Goal: Information Seeking & Learning: Learn about a topic

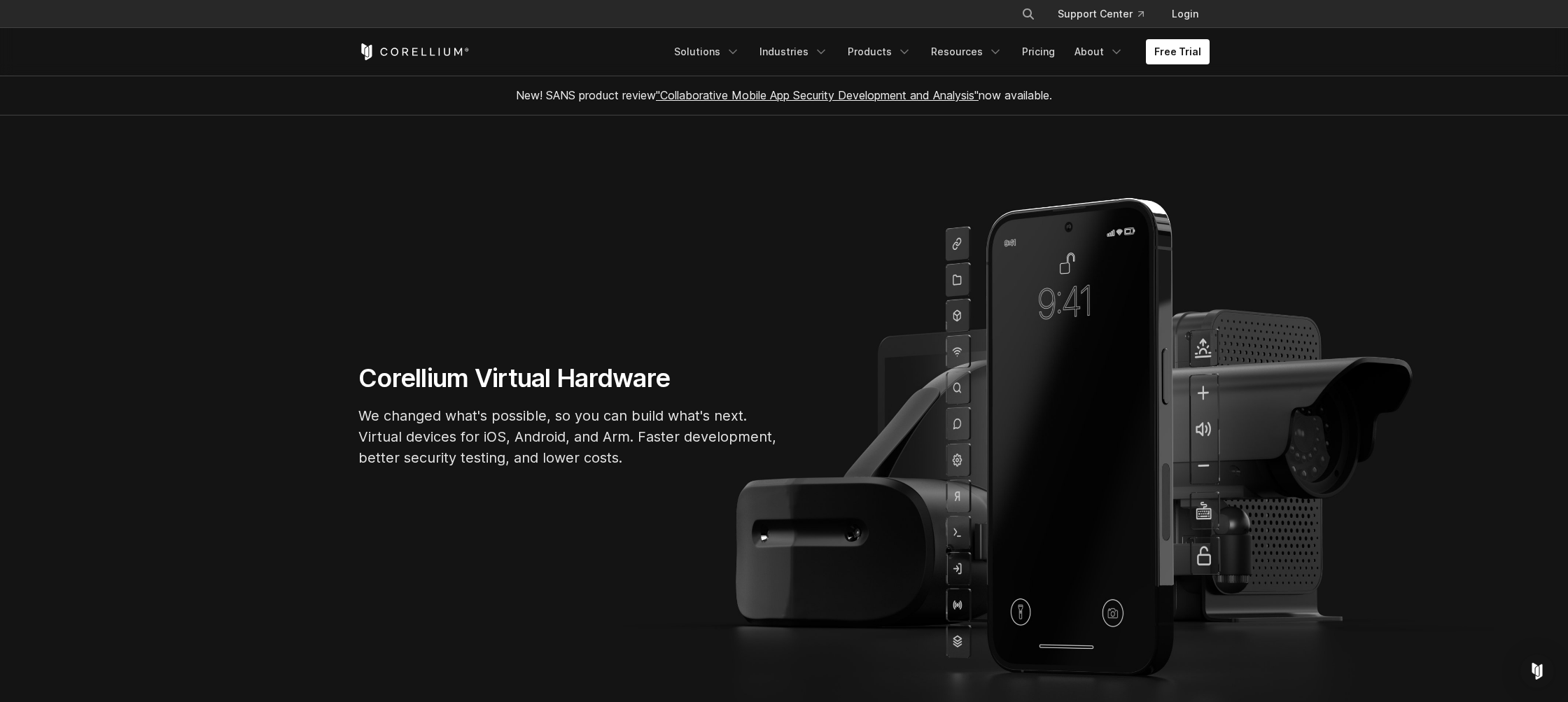
drag, startPoint x: 1016, startPoint y: 96, endPoint x: 936, endPoint y: 97, distance: 80.0
click at [1016, 96] on span "New! SANS product review "Collaborative Mobile App Security Development and Ana…" at bounding box center [784, 94] width 536 height 14
click at [933, 96] on link ""Collaborative Mobile App Security Development and Analysis"" at bounding box center [816, 94] width 322 height 14
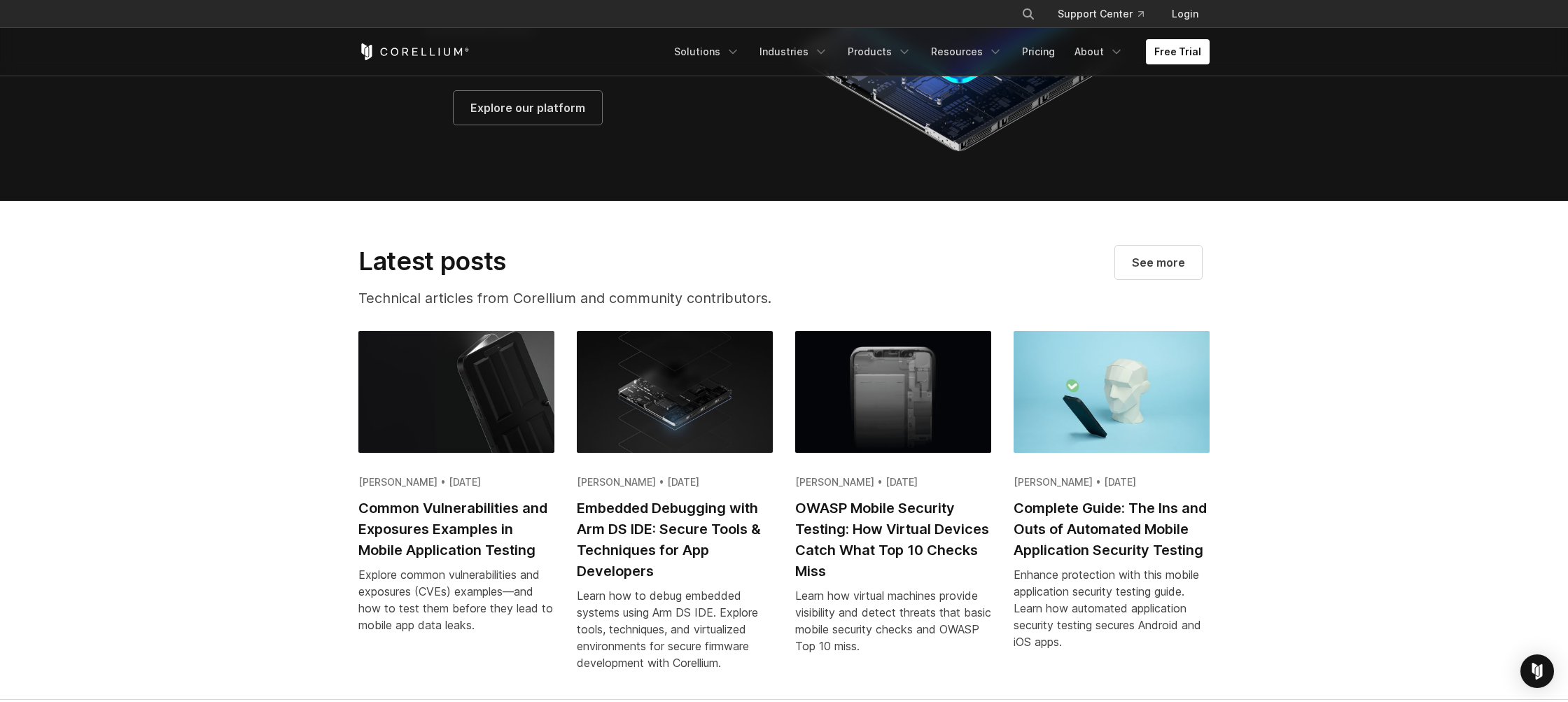
scroll to position [2787, 0]
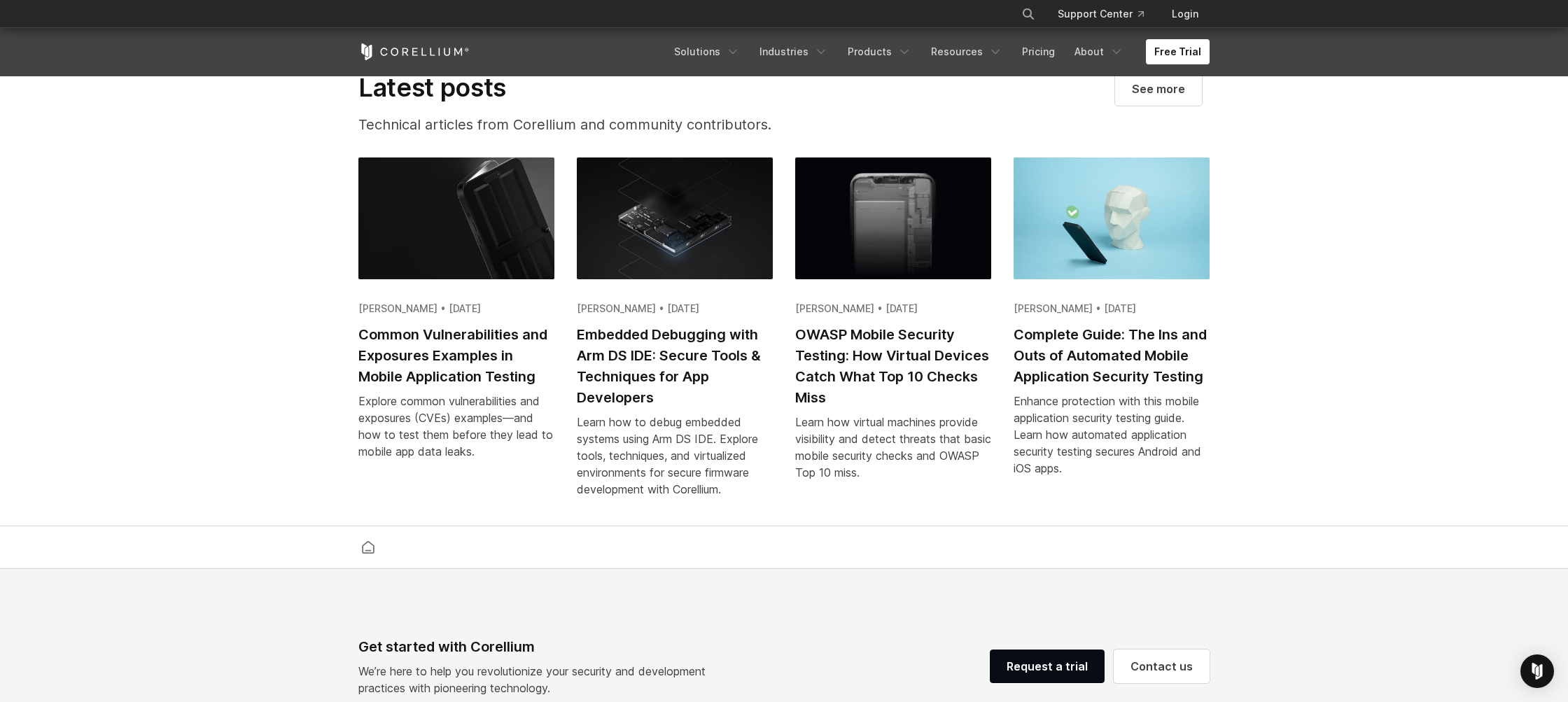
drag, startPoint x: 1026, startPoint y: 253, endPoint x: 210, endPoint y: 216, distance: 816.8
click at [274, 216] on section "Latest posts Technical articles from Corellium and community contributors. See …" at bounding box center [784, 277] width 1568 height 499
click at [1147, 232] on img at bounding box center [1111, 218] width 196 height 122
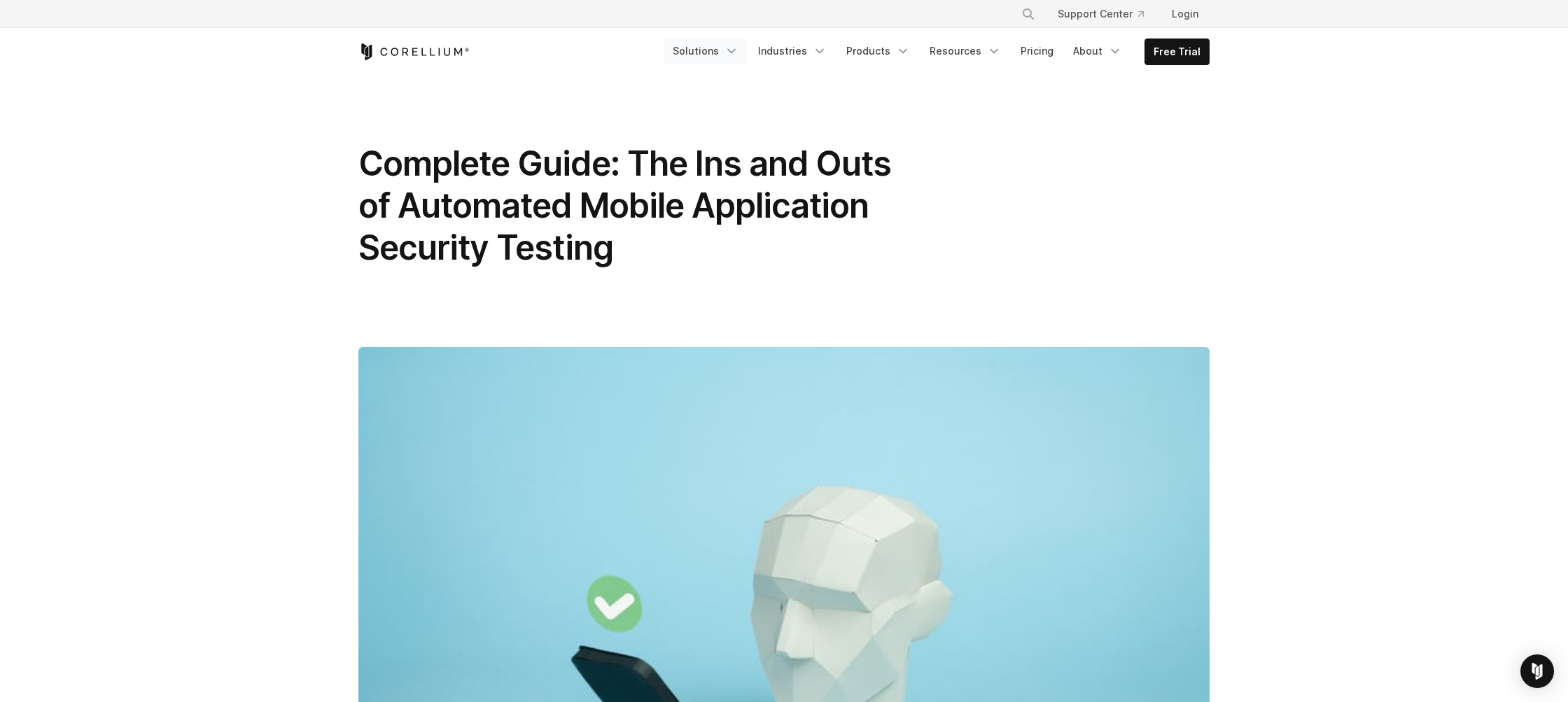
click at [714, 44] on link "Solutions" at bounding box center [705, 51] width 83 height 25
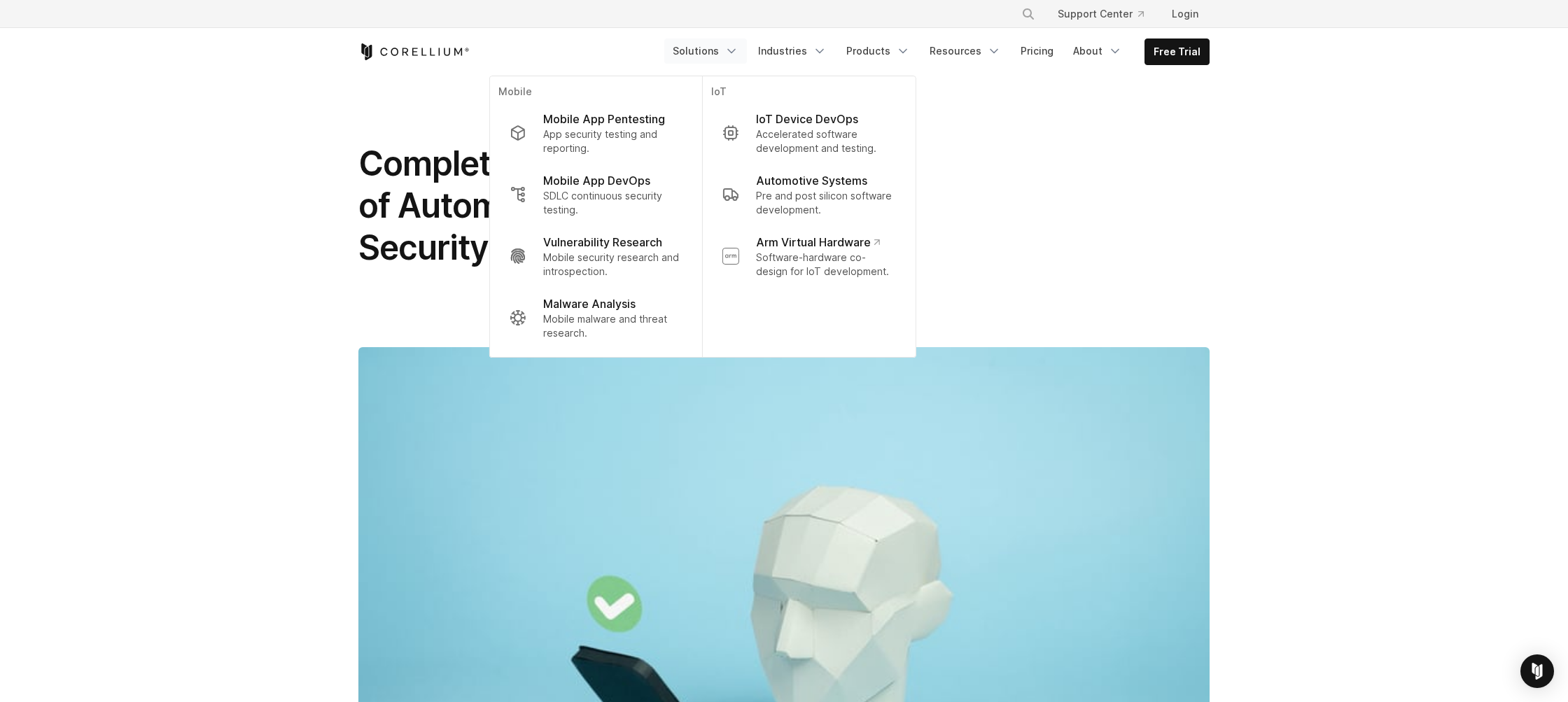
click at [447, 47] on icon "Corellium Home" at bounding box center [414, 52] width 112 height 16
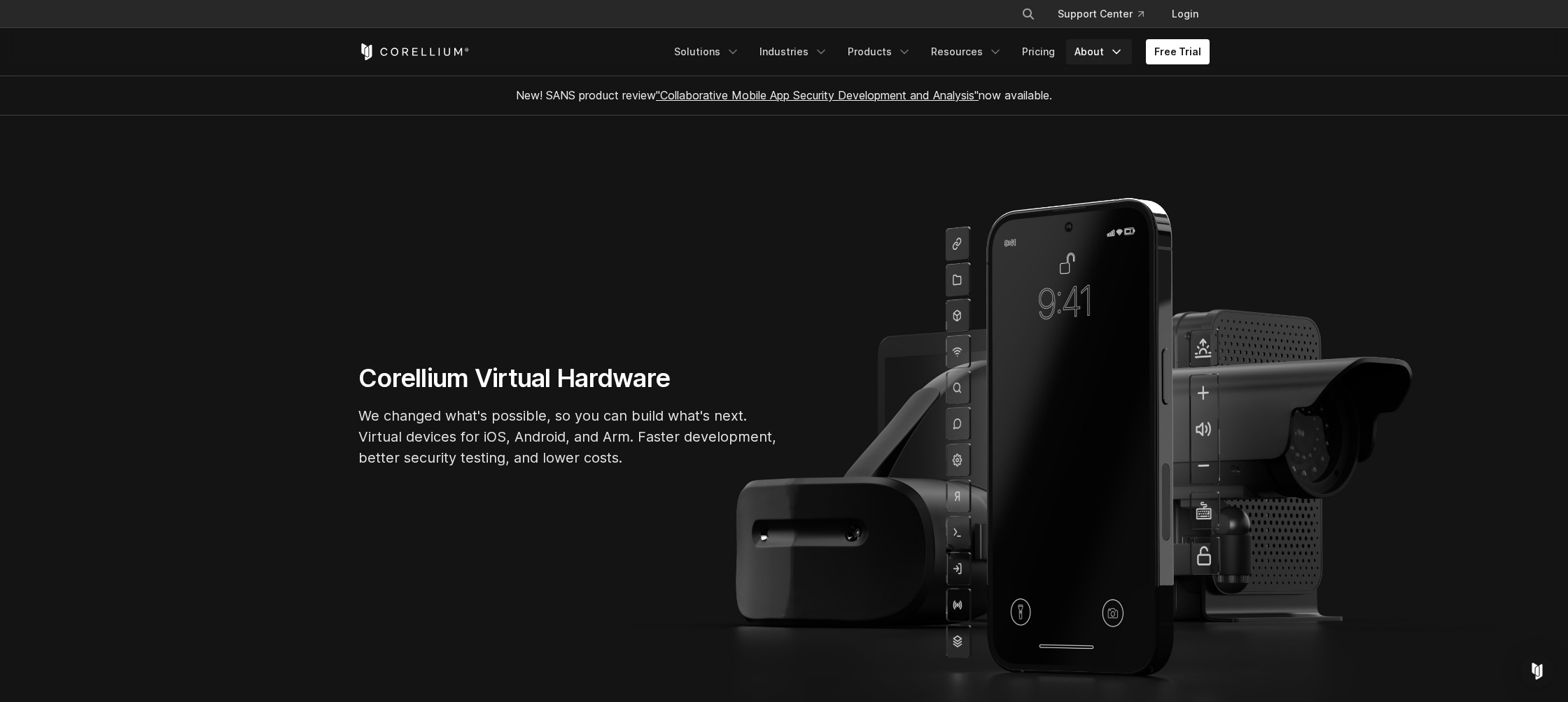
click at [1084, 51] on link "About" at bounding box center [1099, 52] width 65 height 25
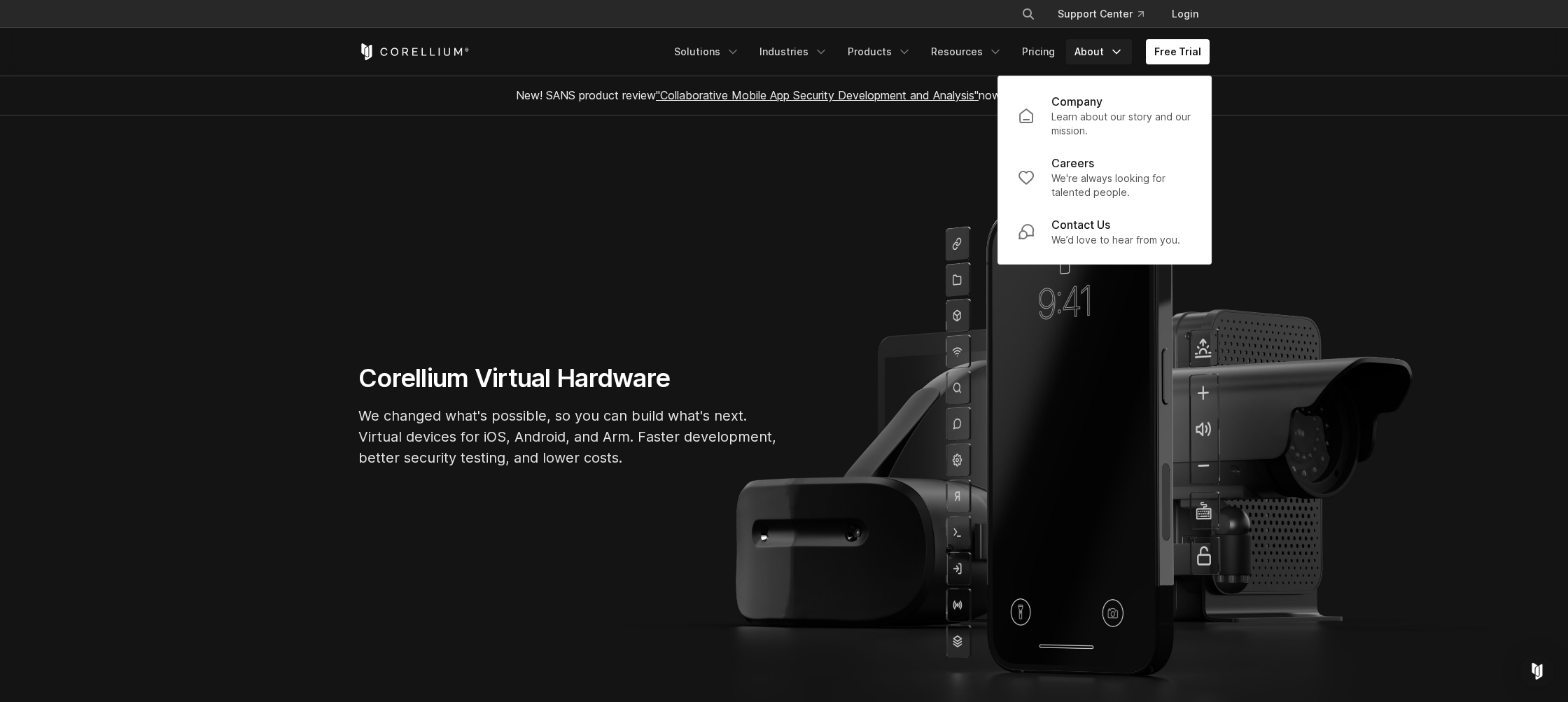
click at [1084, 51] on link "About" at bounding box center [1099, 52] width 65 height 25
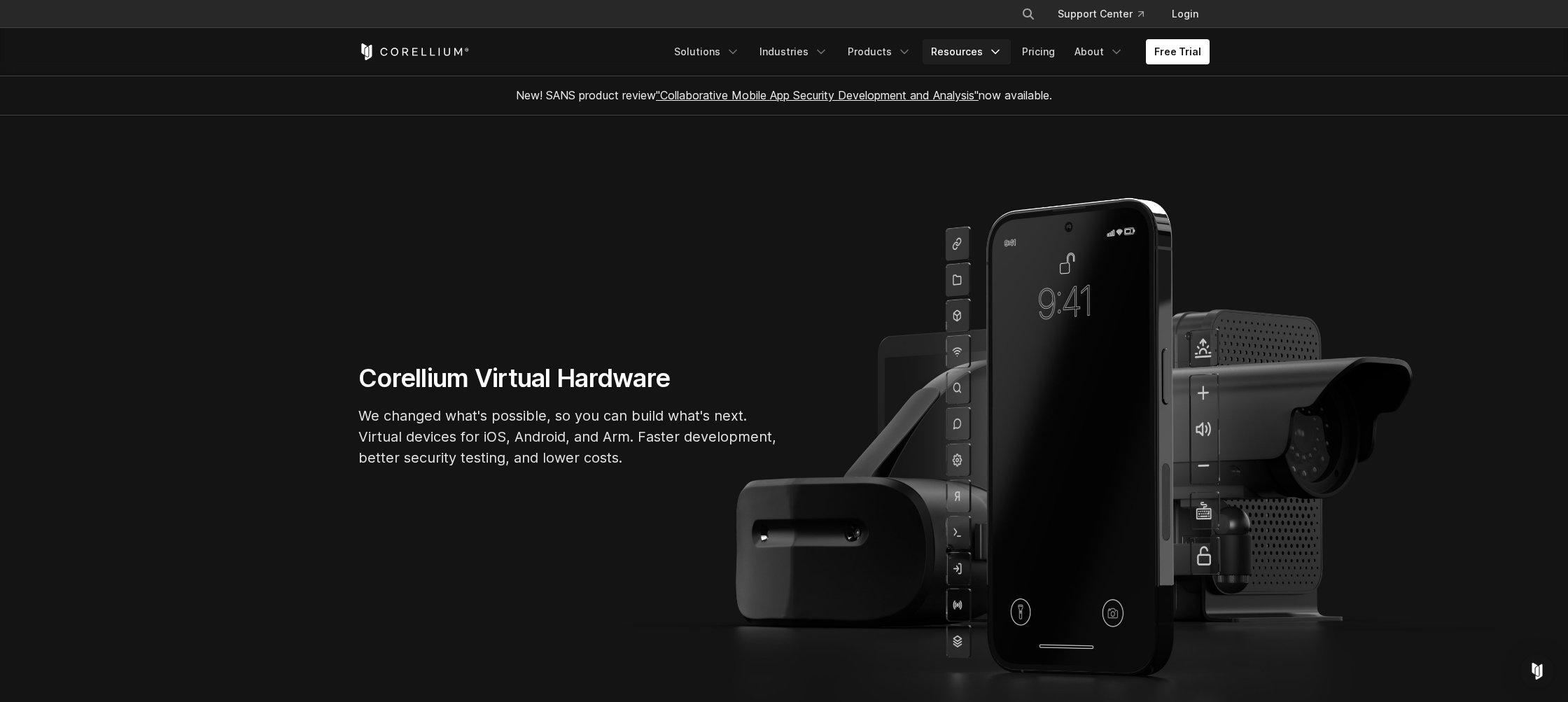
click at [1011, 47] on link "Resources" at bounding box center [966, 52] width 88 height 25
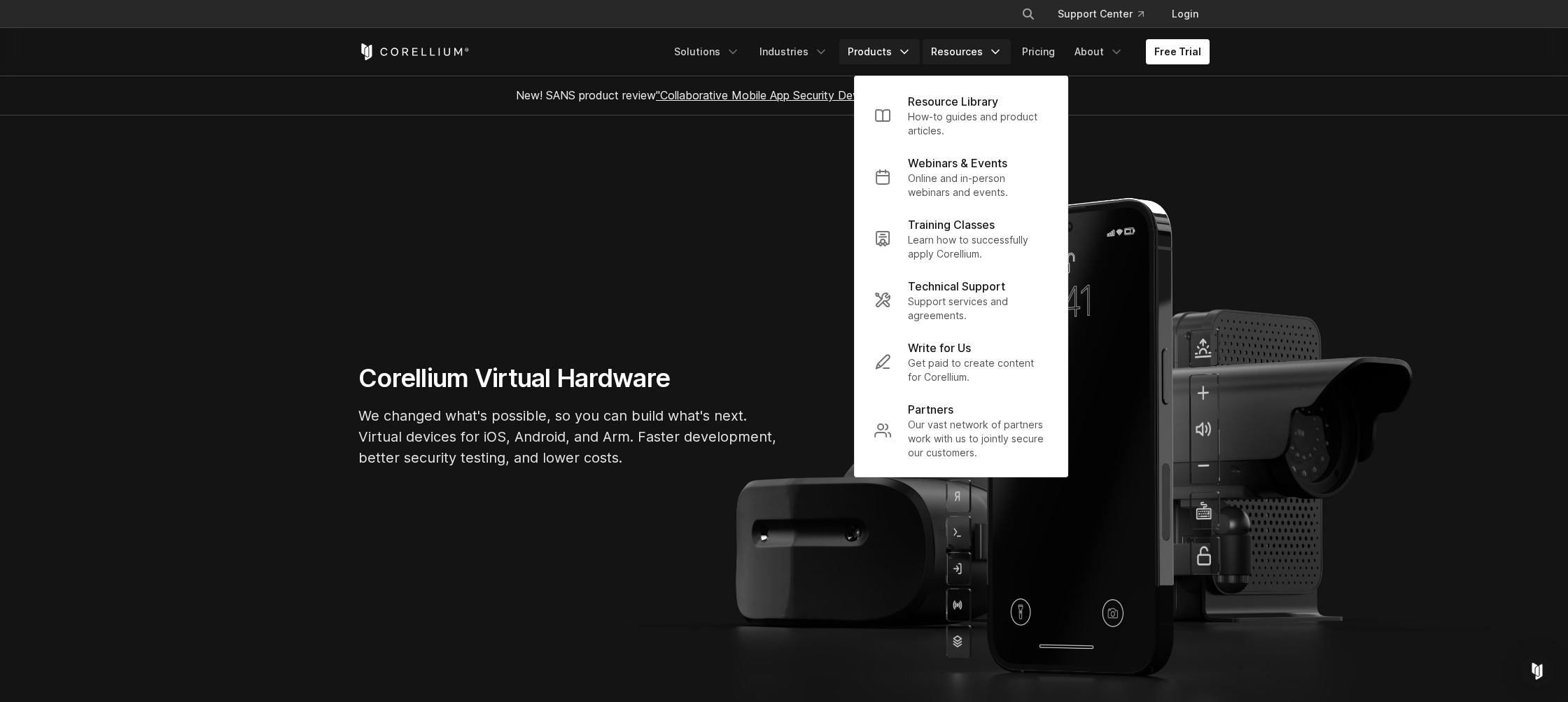
click at [910, 48] on icon "Navigation Menu" at bounding box center [903, 51] width 14 height 14
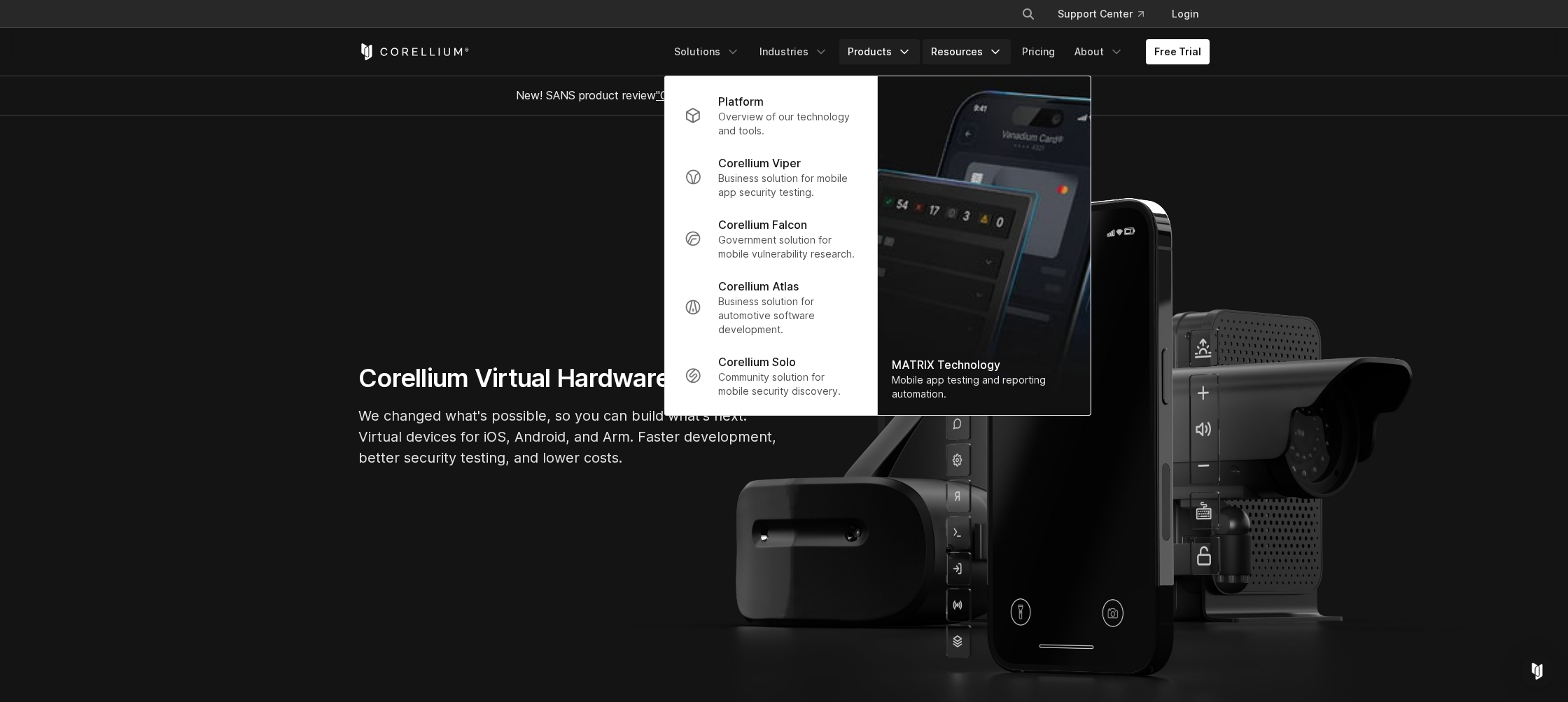
click at [934, 54] on link "Resources" at bounding box center [966, 52] width 88 height 25
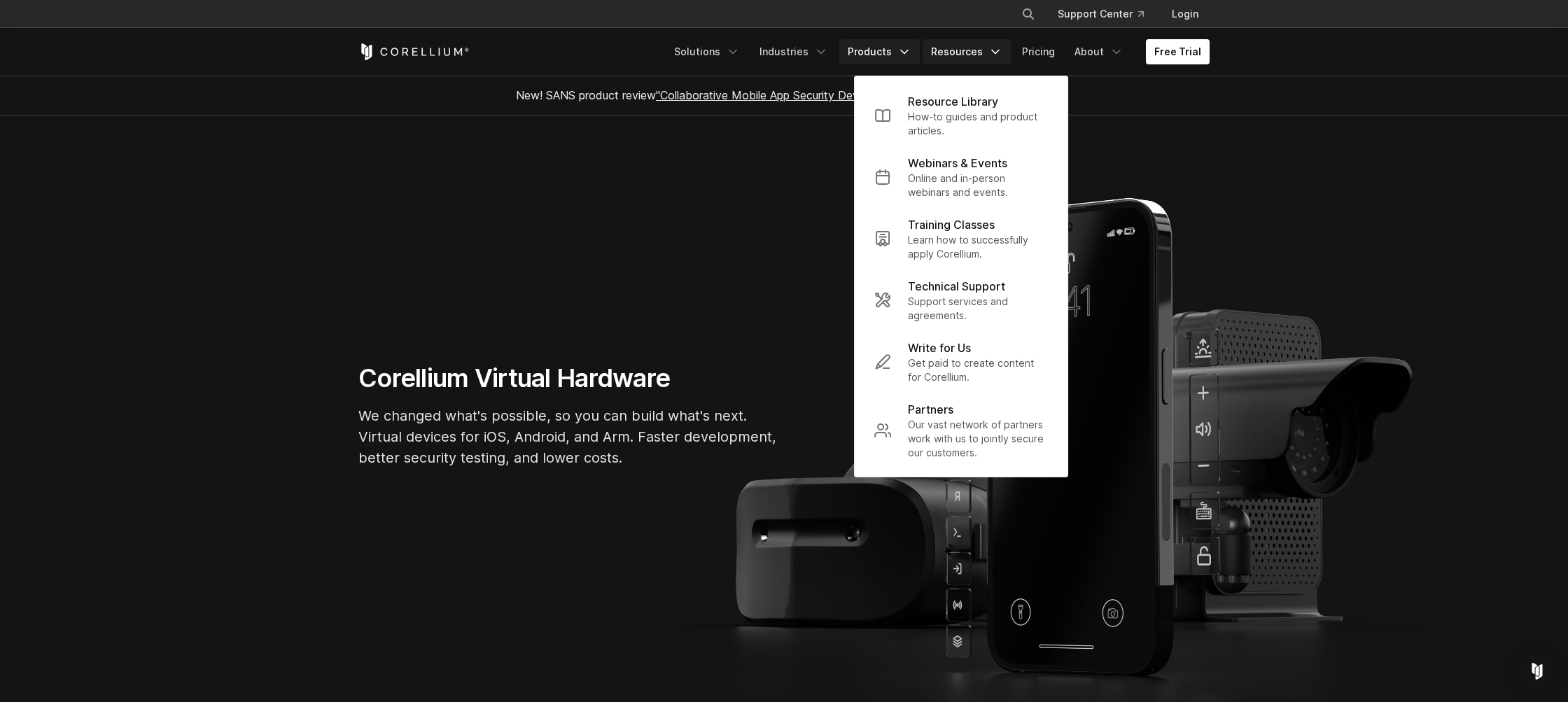
click at [908, 54] on icon "Navigation Menu" at bounding box center [903, 51] width 14 height 14
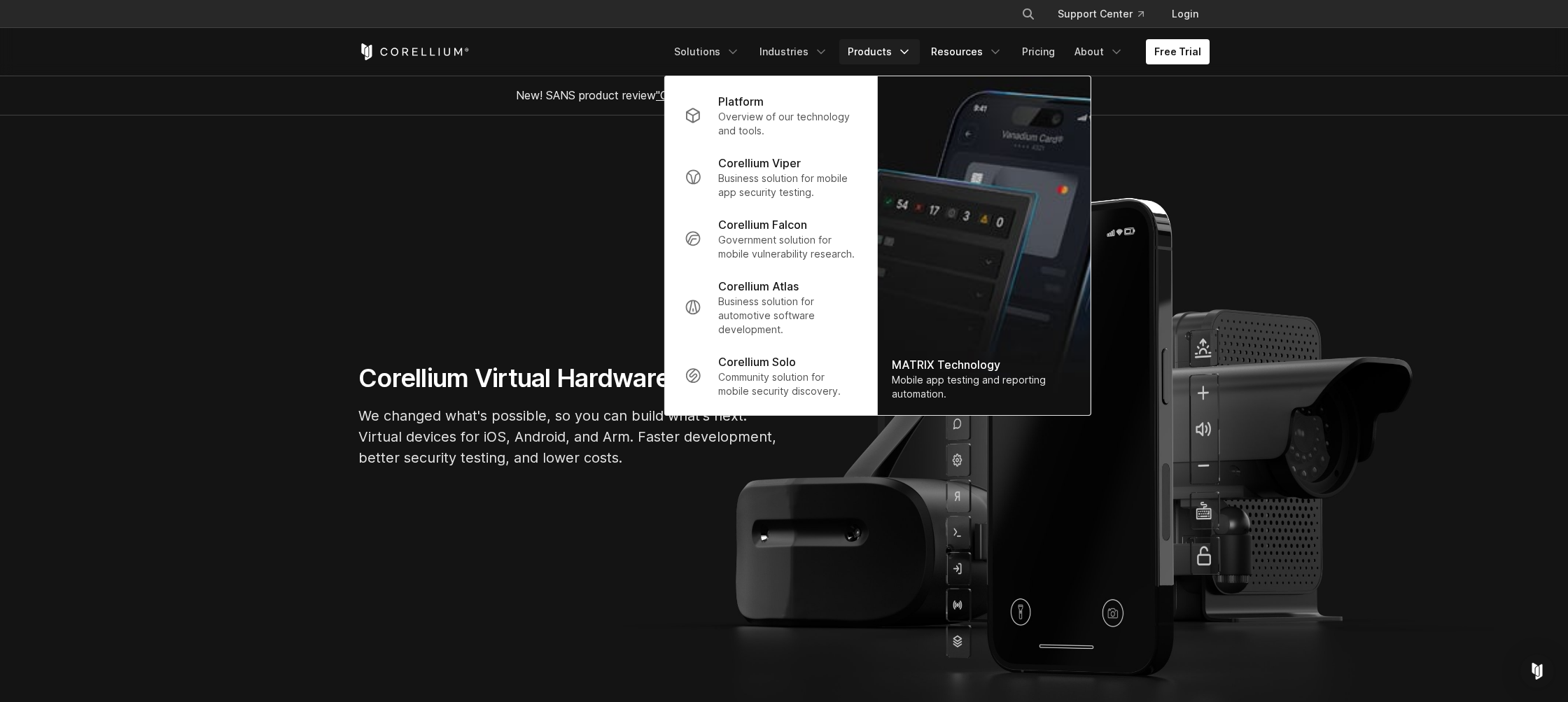
drag, startPoint x: 936, startPoint y: 54, endPoint x: 917, endPoint y: 54, distance: 19.0
click at [936, 54] on link "Resources" at bounding box center [966, 52] width 88 height 25
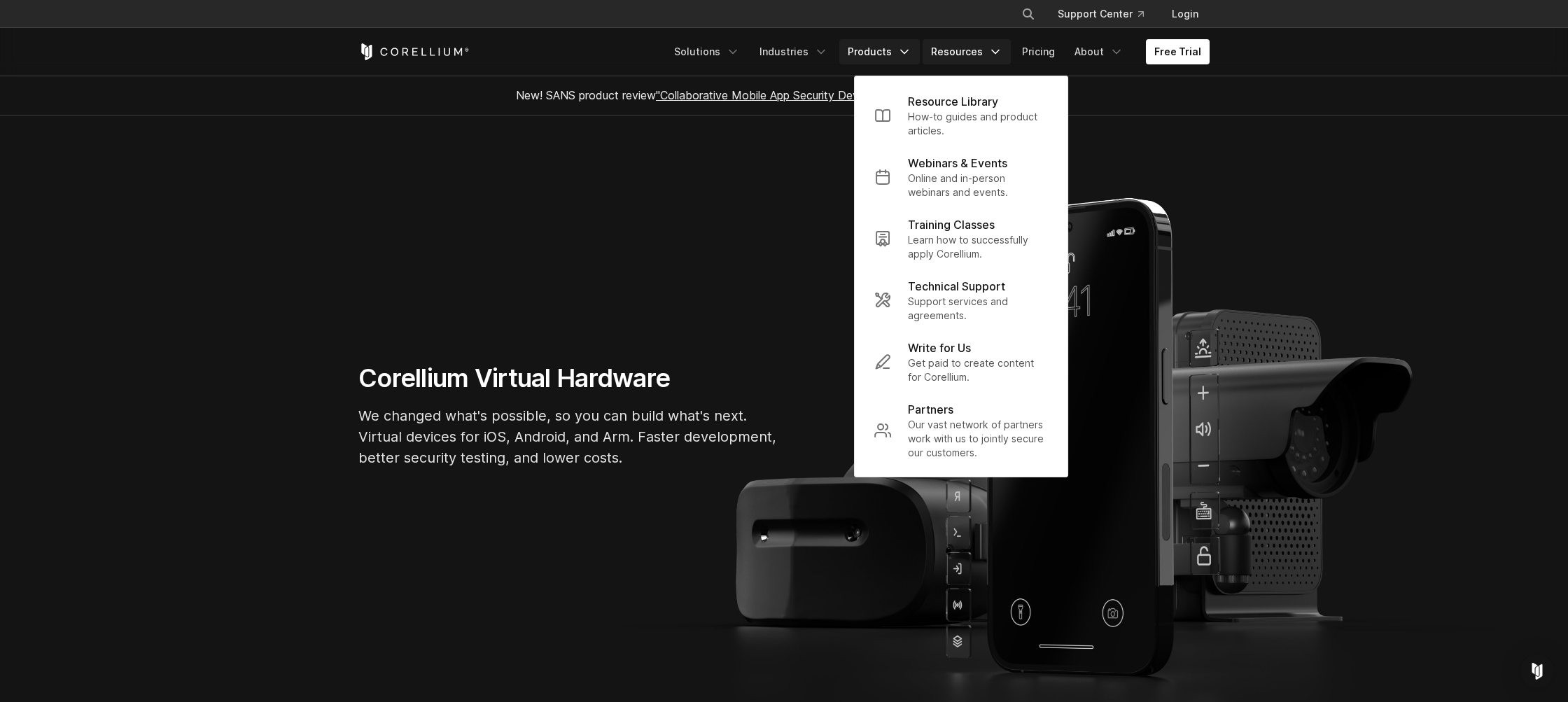
click at [901, 53] on link "Products" at bounding box center [879, 52] width 81 height 25
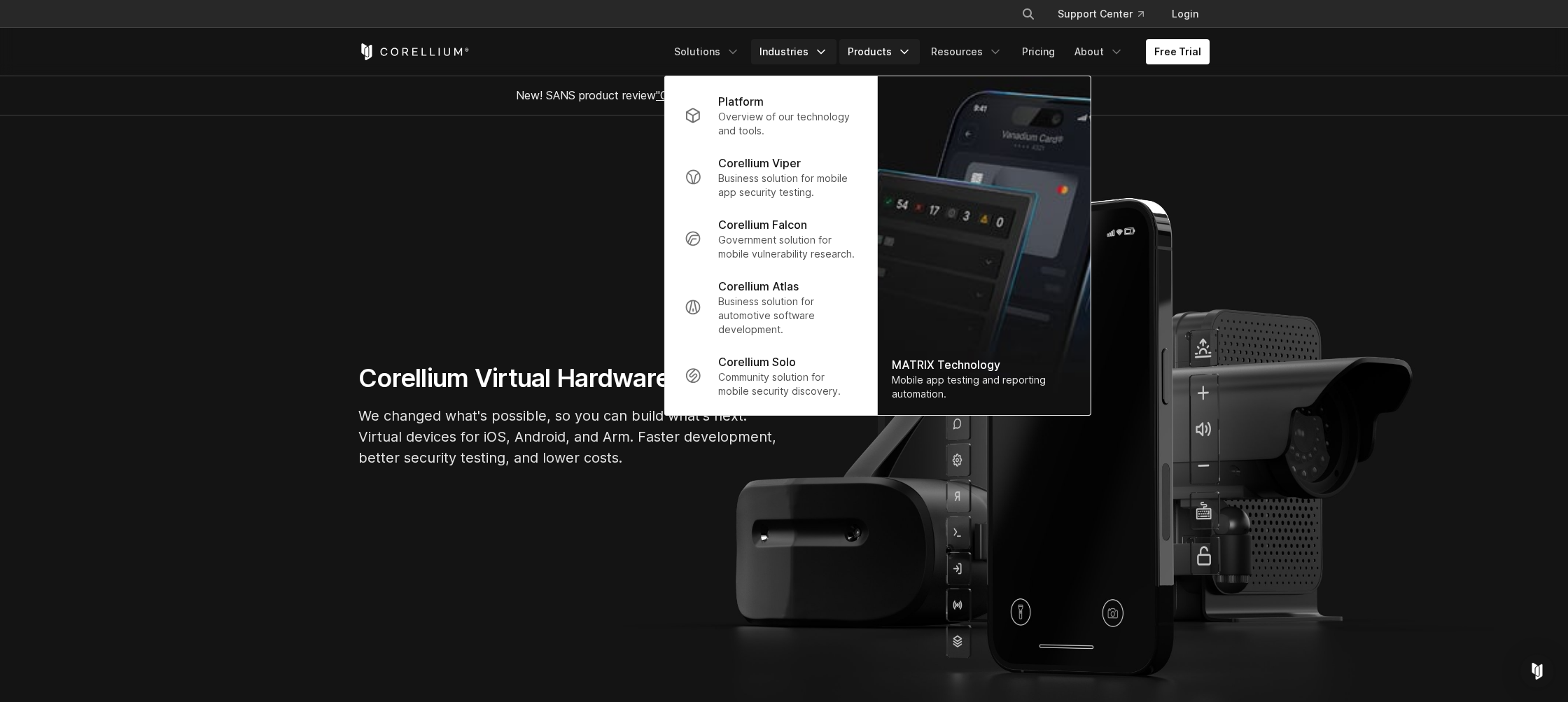
click at [812, 44] on link "Industries" at bounding box center [794, 52] width 85 height 25
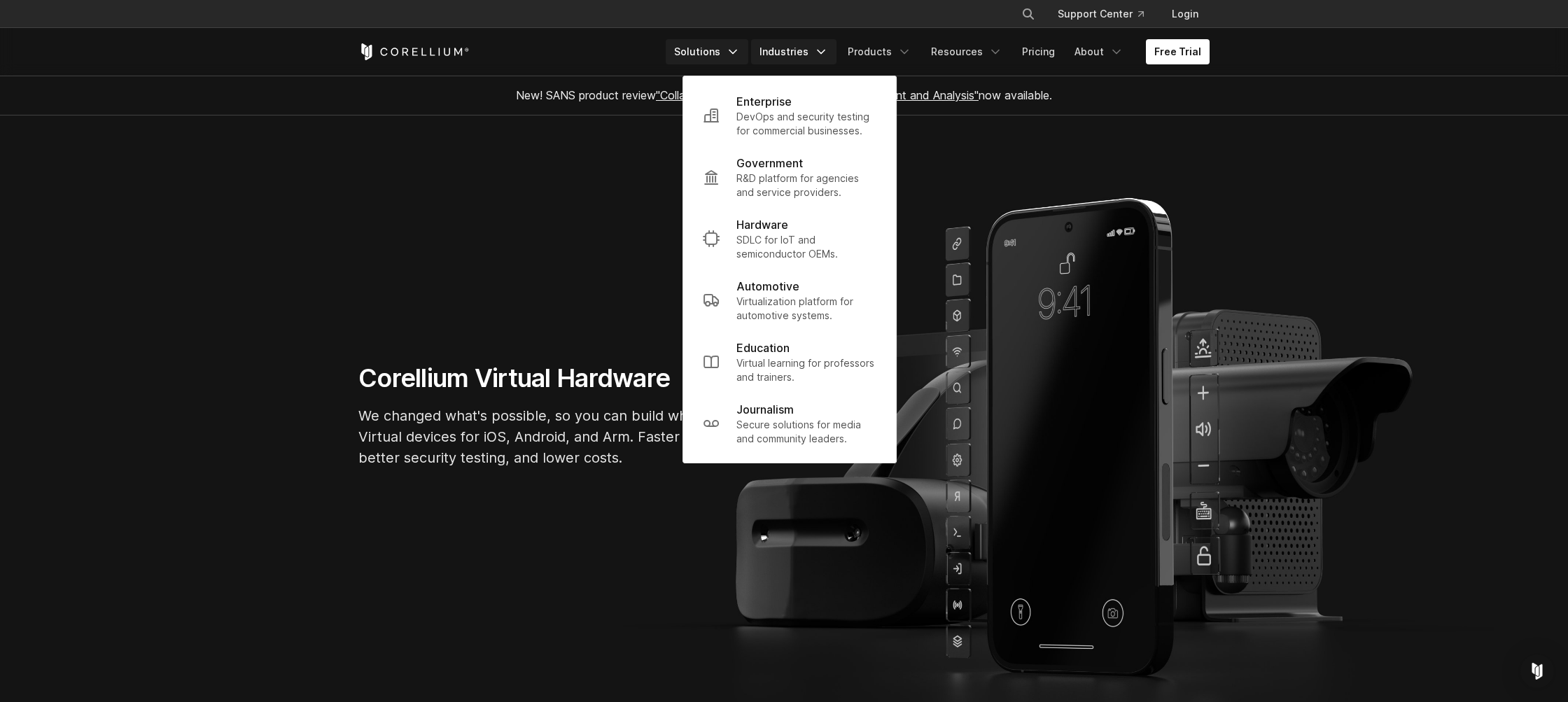
click at [731, 51] on link "Solutions" at bounding box center [706, 52] width 83 height 25
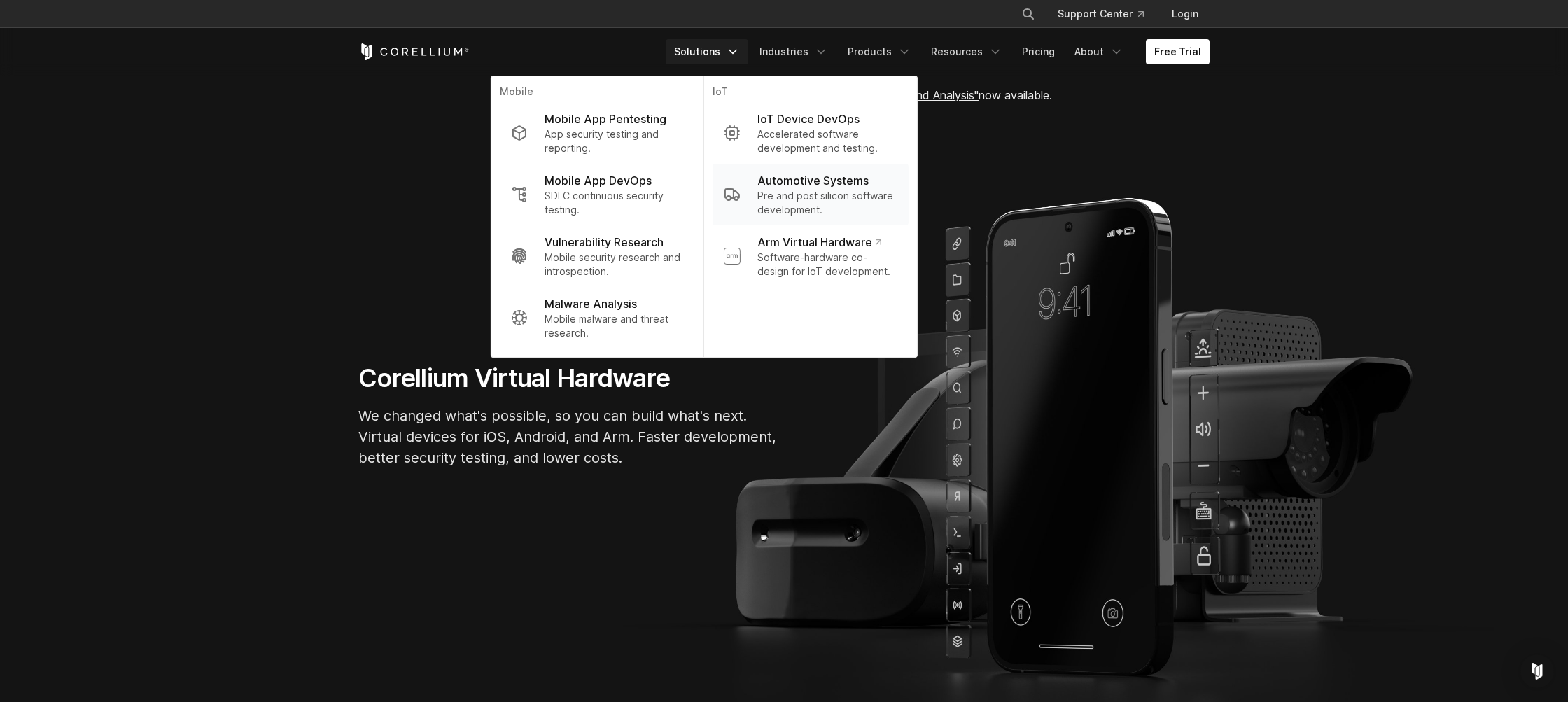
click at [792, 199] on p "Pre and post silicon software development." at bounding box center [827, 203] width 140 height 28
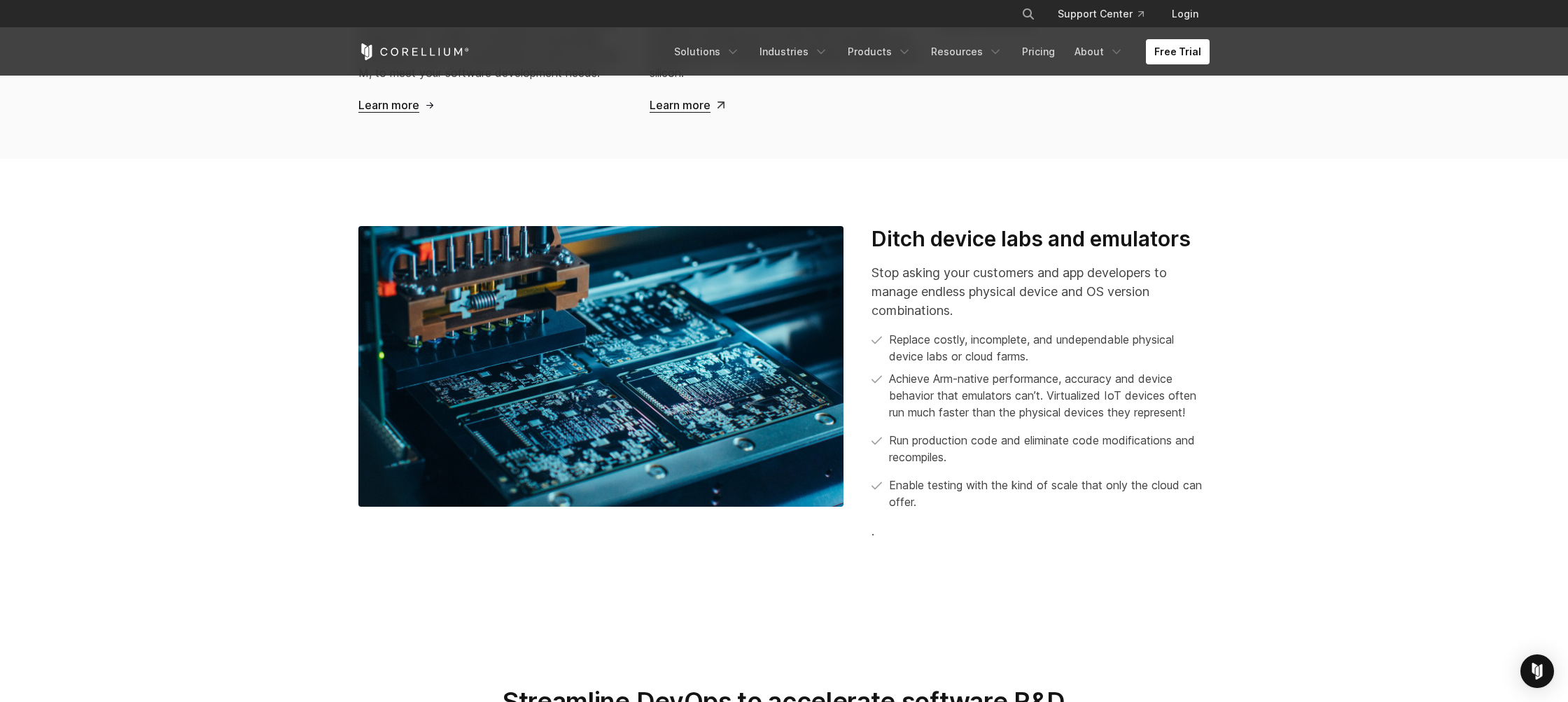
scroll to position [1817, 0]
